Goal: Use online tool/utility: Utilize a website feature to perform a specific function

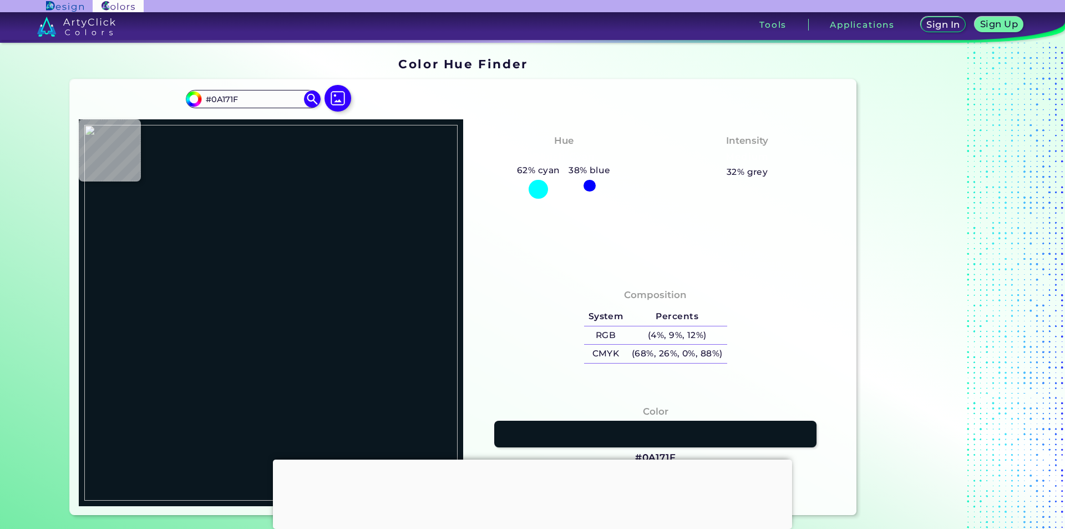
type input "#000000"
type input "#86976a"
type input "#86976A"
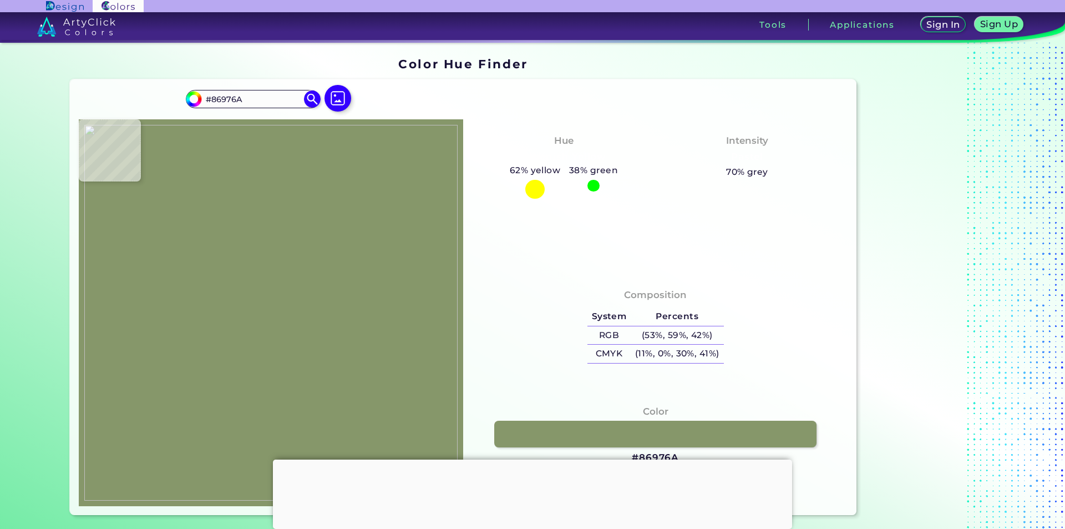
type input "#e6eef1"
type input "#E6EEF1"
type input "#4a6b8a"
type input "#4A6B8A"
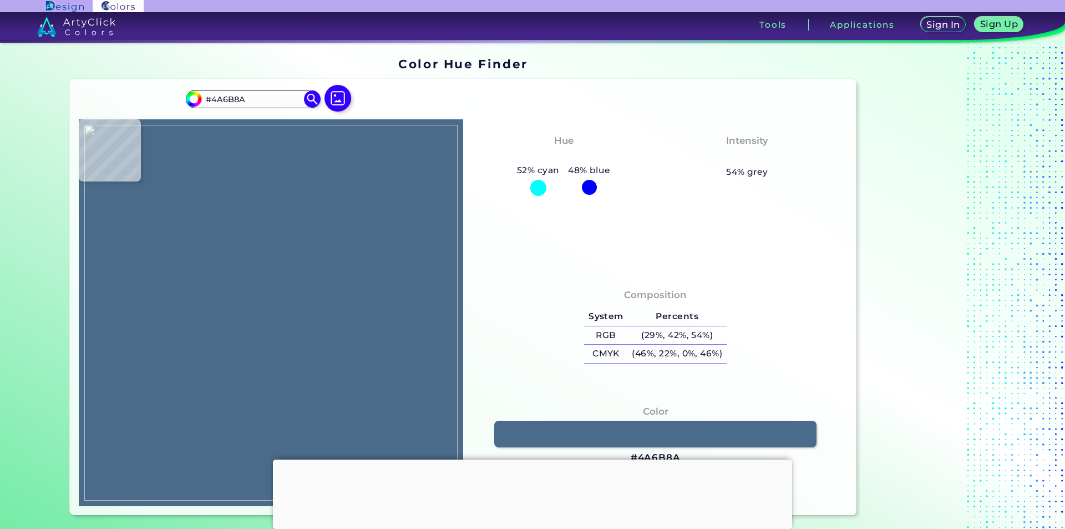
click at [314, 206] on img at bounding box center [270, 312] width 373 height 375
click at [293, 200] on img at bounding box center [270, 312] width 373 height 375
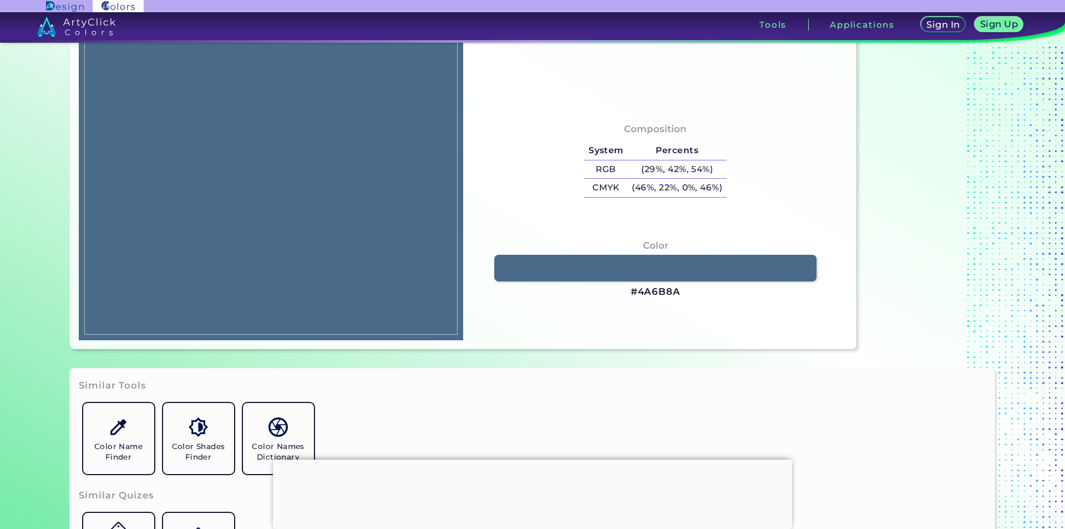
scroll to position [166, 0]
click at [664, 293] on h3 "#4A6B8A" at bounding box center [656, 291] width 50 height 13
click at [693, 289] on p "copied" at bounding box center [701, 291] width 32 height 13
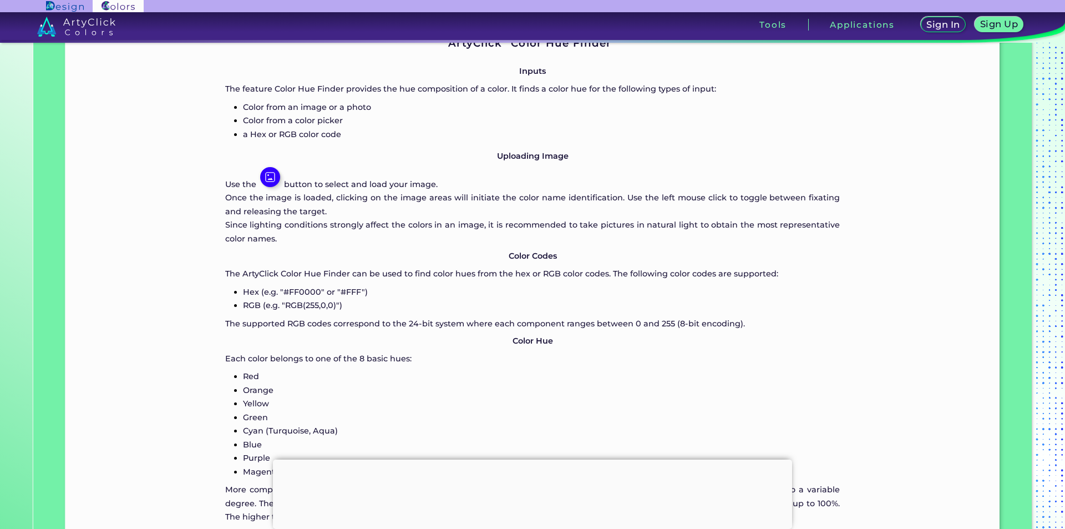
scroll to position [998, 0]
